Goal: Task Accomplishment & Management: Manage account settings

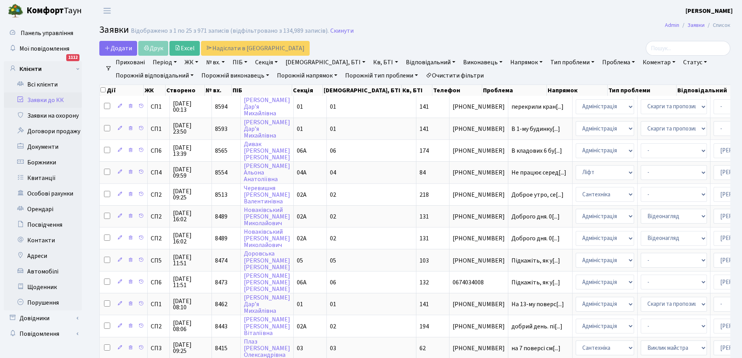
select select "25"
click at [42, 84] on link "Всі клієнти" at bounding box center [43, 85] width 78 height 16
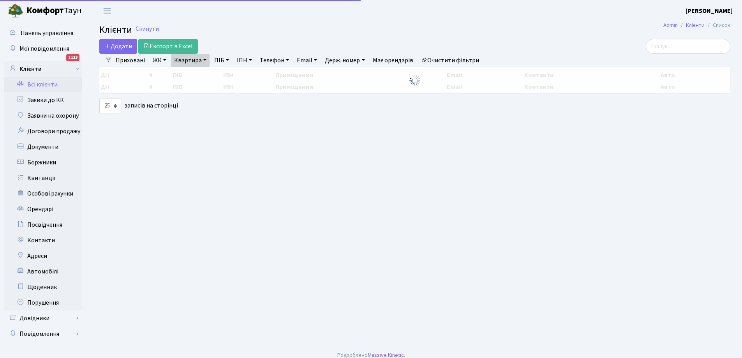
select select "25"
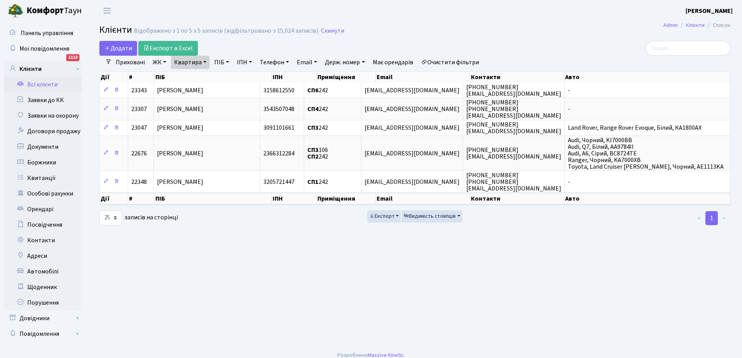
click at [204, 63] on link "Квартира" at bounding box center [190, 62] width 39 height 13
type input "2"
type input "256"
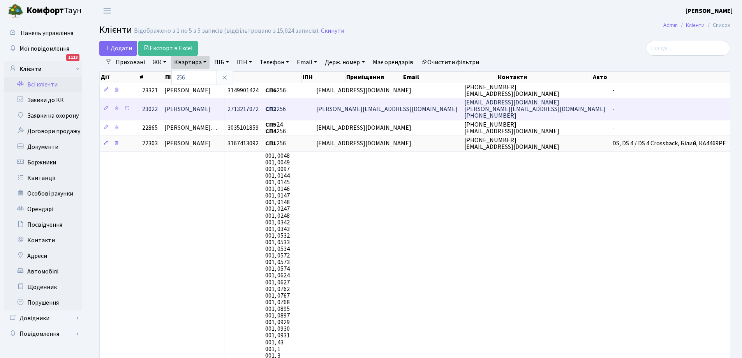
click at [211, 109] on span "Чередніченко Світлана Петрівна" at bounding box center [187, 109] width 46 height 9
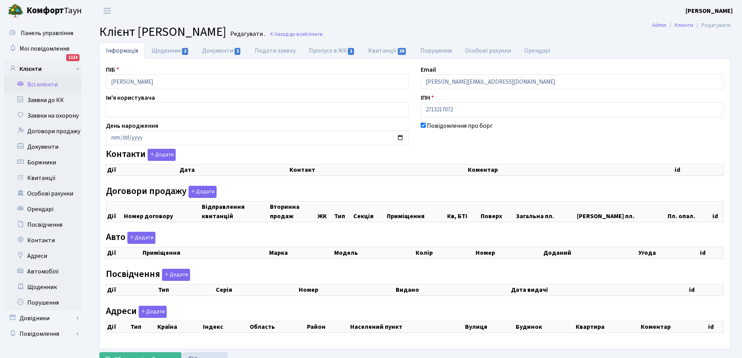
checkbox input "true"
select select "25"
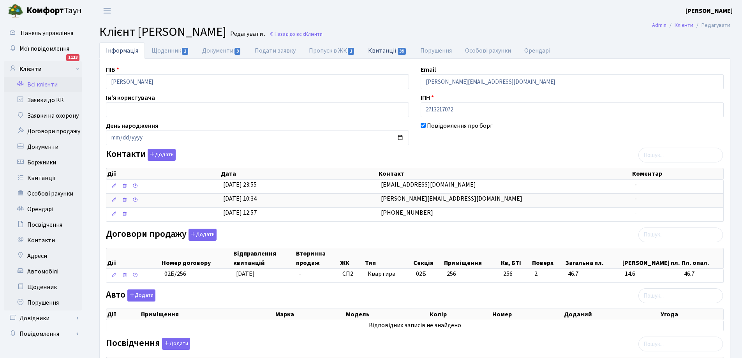
click at [385, 53] on link "Квитанції 39" at bounding box center [388, 50] width 52 height 16
select select "25"
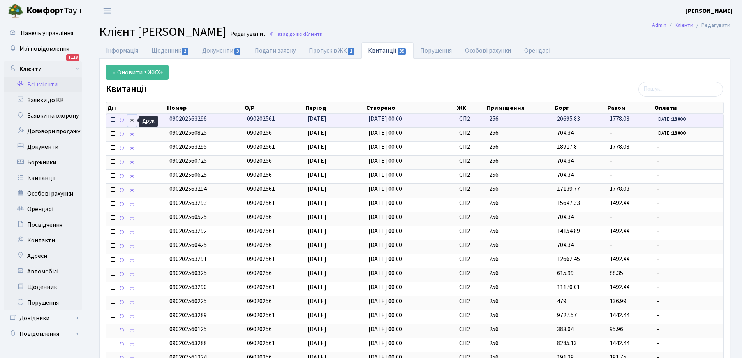
click at [129, 119] on icon at bounding box center [131, 119] width 5 height 5
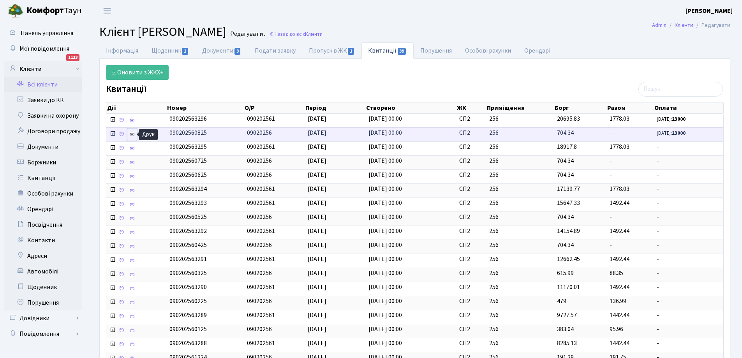
click at [134, 132] on icon at bounding box center [131, 133] width 5 height 5
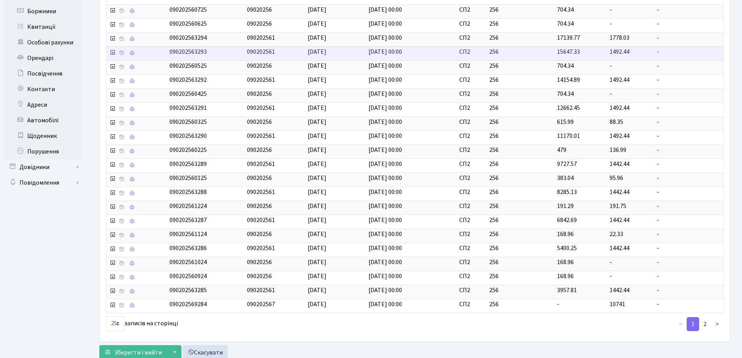
scroll to position [176, 0]
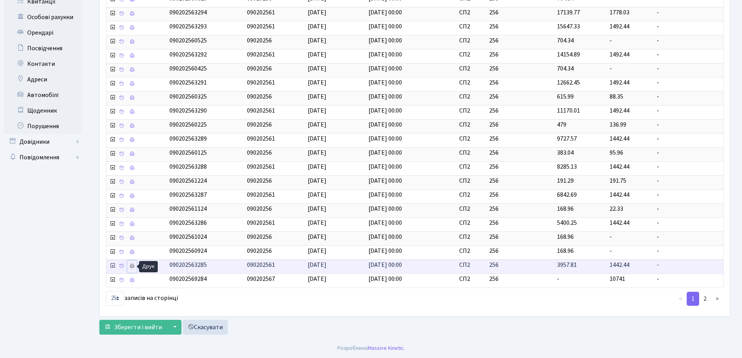
click at [129, 266] on link at bounding box center [131, 267] width 9 height 12
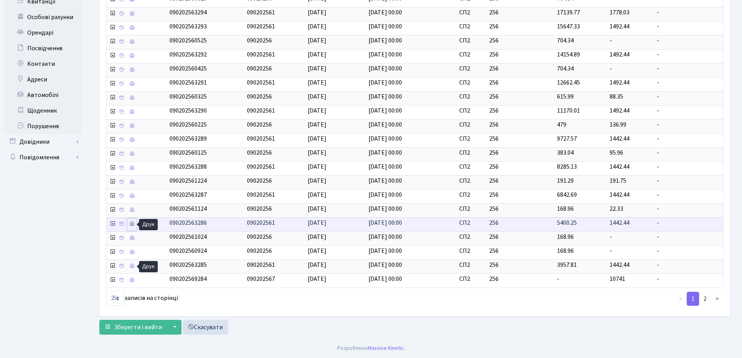
click at [133, 225] on icon at bounding box center [131, 223] width 5 height 5
